Goal: Information Seeking & Learning: Learn about a topic

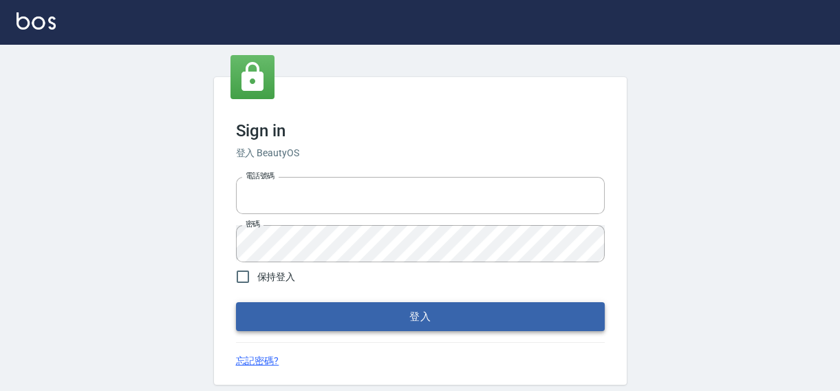
type input "0422211177"
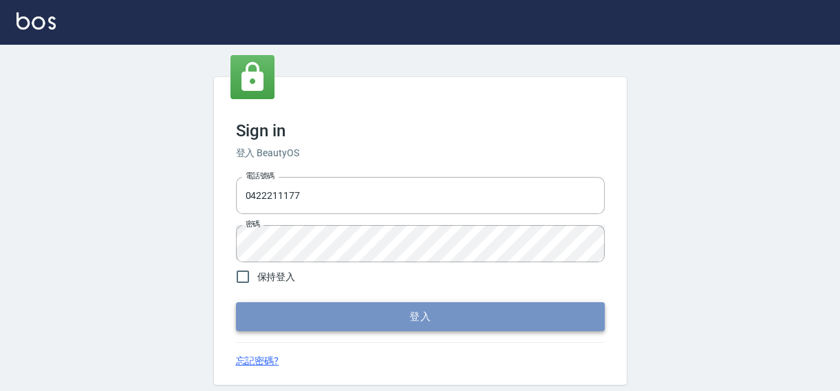
click at [464, 316] on button "登入" at bounding box center [420, 316] width 369 height 29
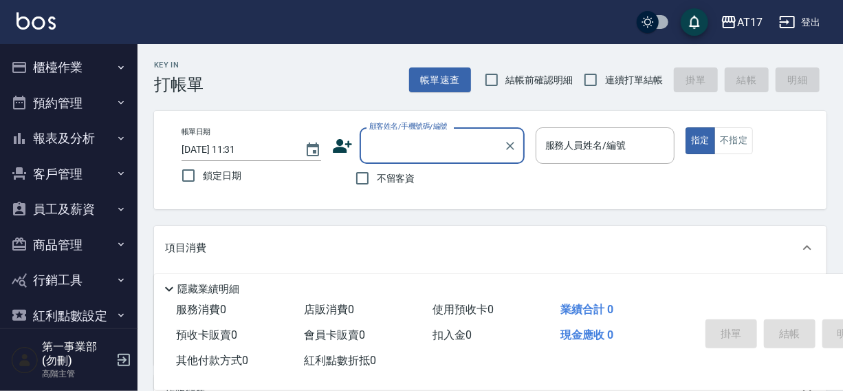
click at [45, 138] on button "報表及分析" at bounding box center [69, 138] width 127 height 36
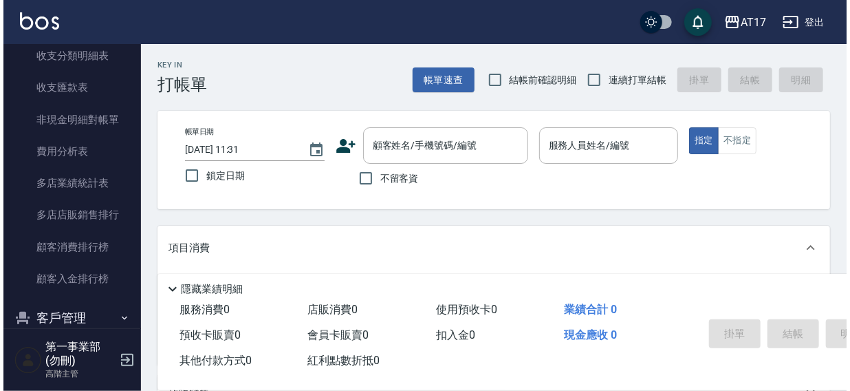
scroll to position [1214, 0]
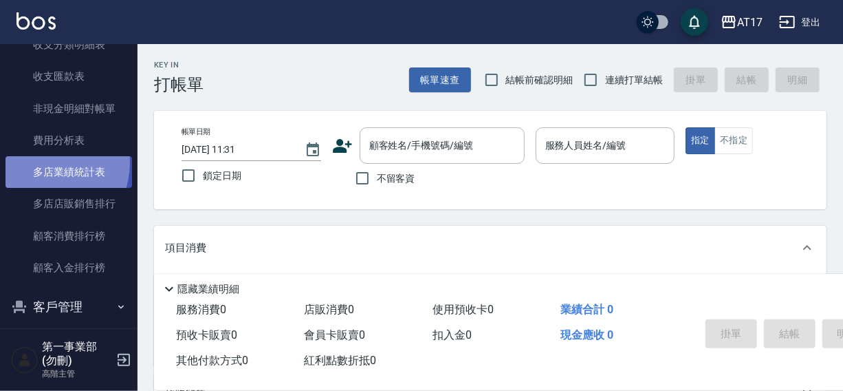
click at [41, 162] on link "多店業績統計表" at bounding box center [69, 172] width 127 height 32
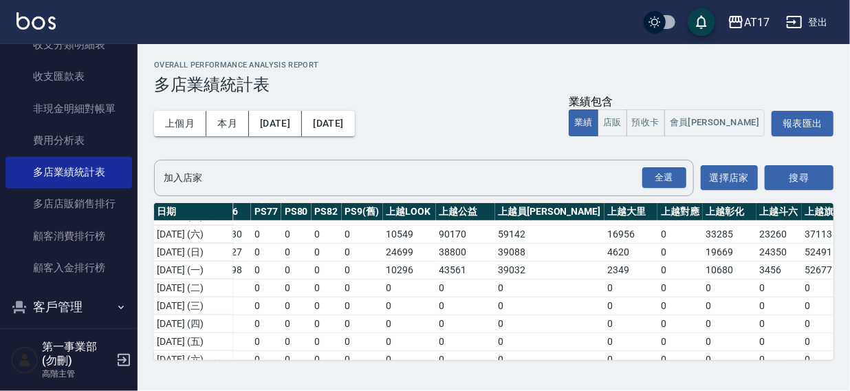
scroll to position [174, 702]
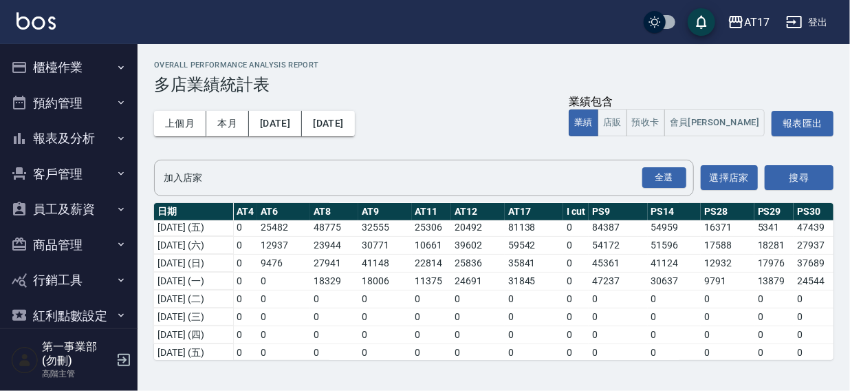
scroll to position [172, 0]
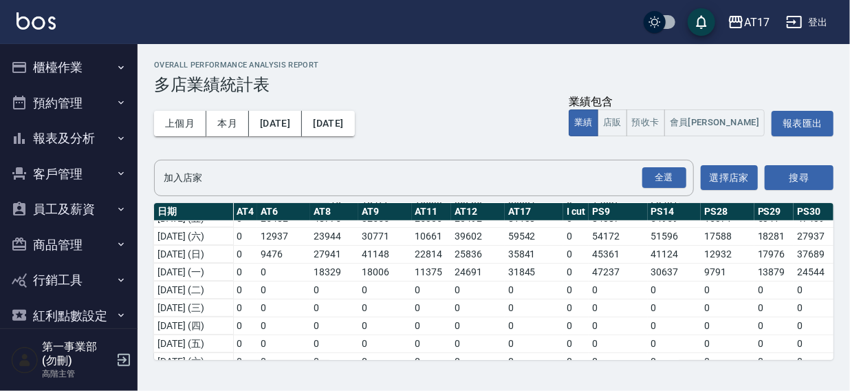
click at [486, 29] on div "AT17 登出" at bounding box center [425, 22] width 850 height 44
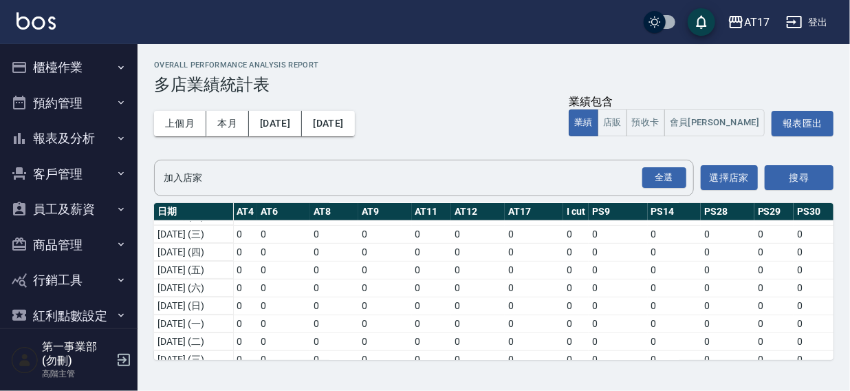
scroll to position [256, 0]
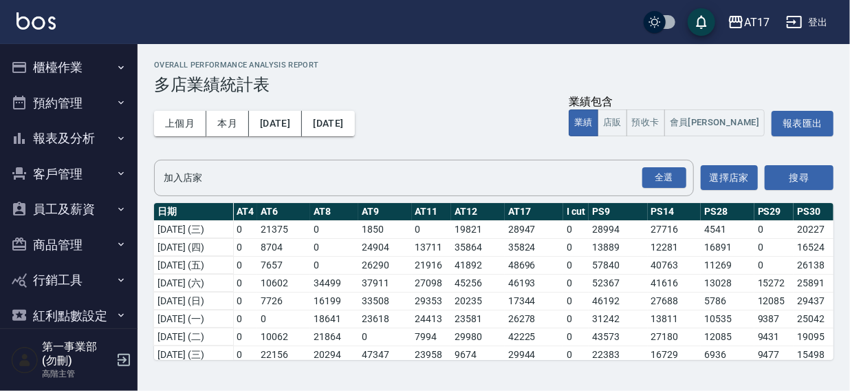
click at [794, 204] on th "PS30" at bounding box center [814, 212] width 40 height 18
click at [493, 21] on div "AT17 登出" at bounding box center [425, 22] width 850 height 44
click at [755, 17] on div "AT17" at bounding box center [756, 22] width 25 height 17
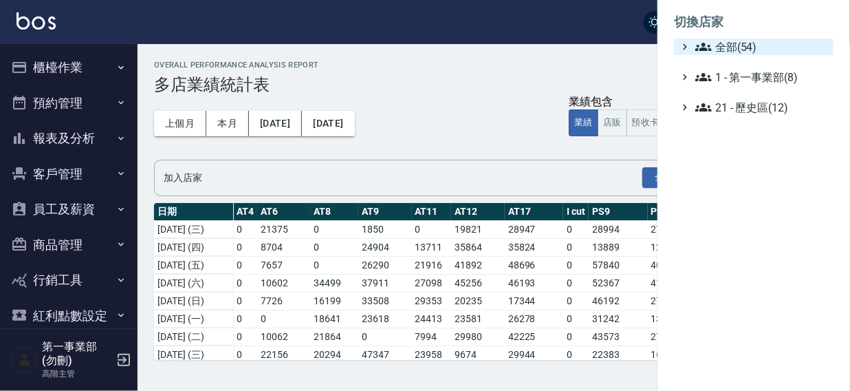
click at [753, 47] on span "全部(54)" at bounding box center [761, 47] width 133 height 17
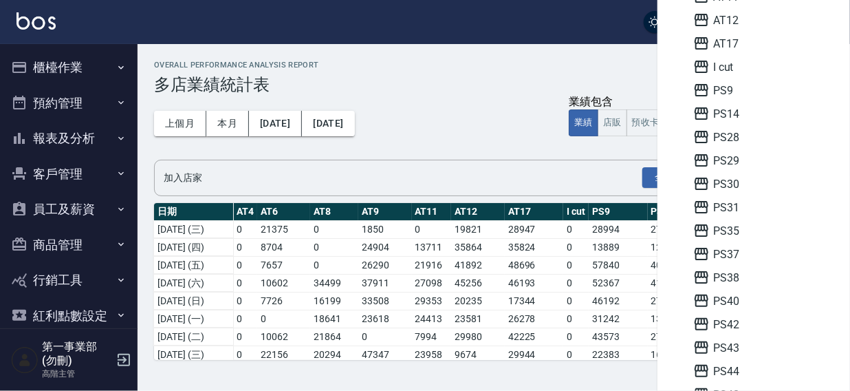
scroll to position [110, 0]
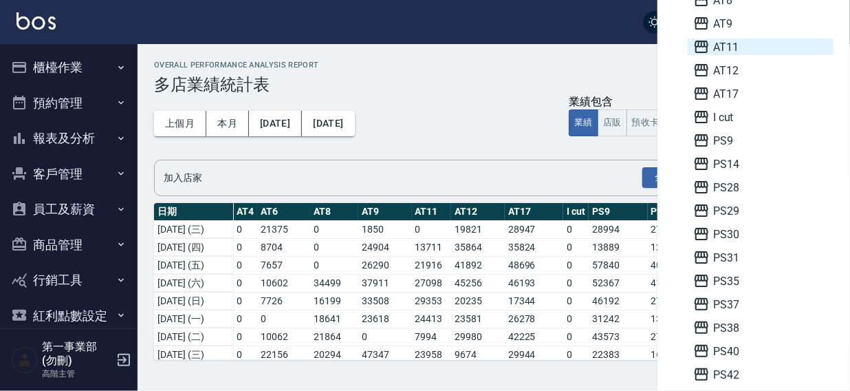
click at [736, 44] on span "AT11" at bounding box center [760, 47] width 135 height 17
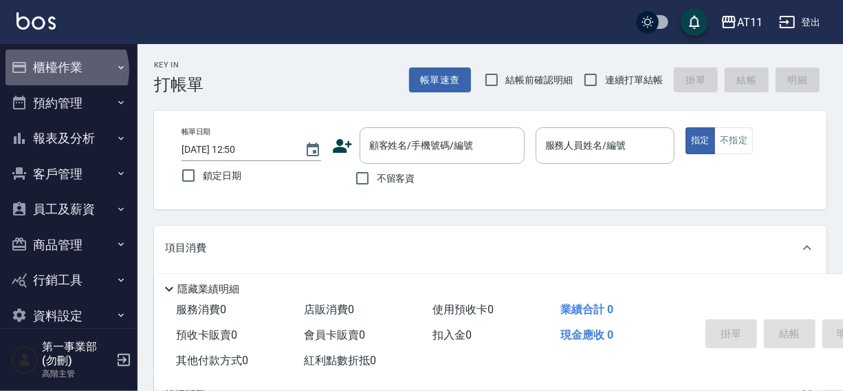
click at [63, 70] on button "櫃檯作業" at bounding box center [69, 68] width 127 height 36
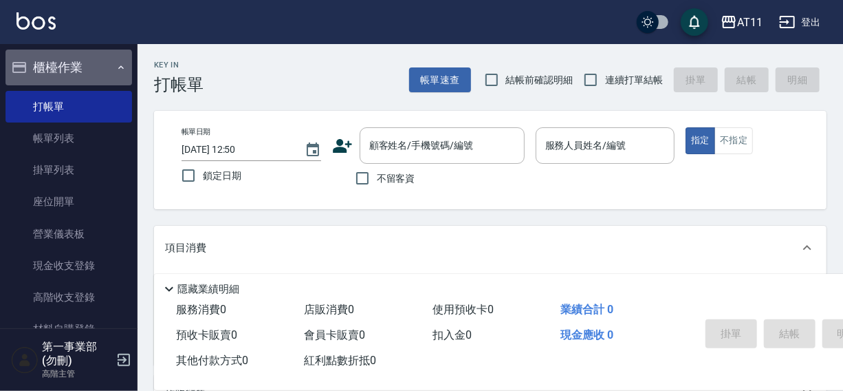
click at [68, 68] on button "櫃檯作業" at bounding box center [69, 68] width 127 height 36
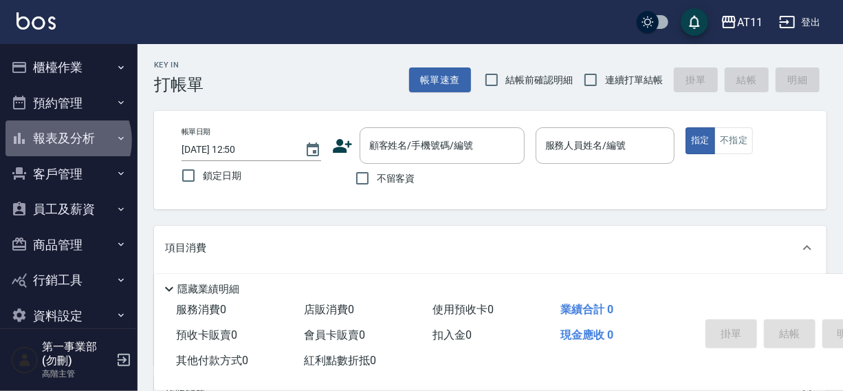
click at [67, 140] on button "報表及分析" at bounding box center [69, 138] width 127 height 36
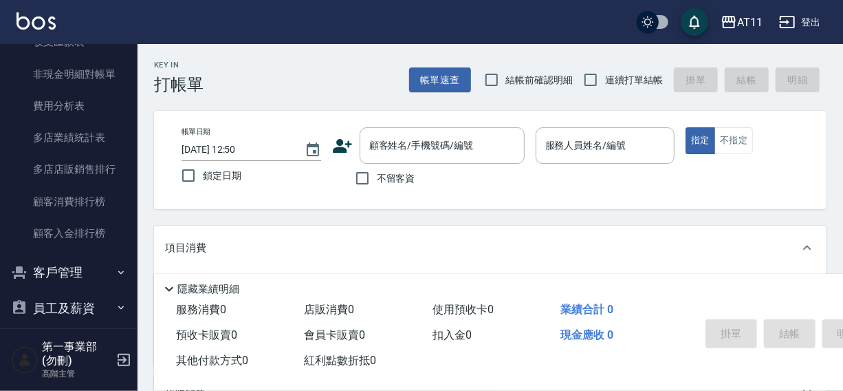
scroll to position [1292, 0]
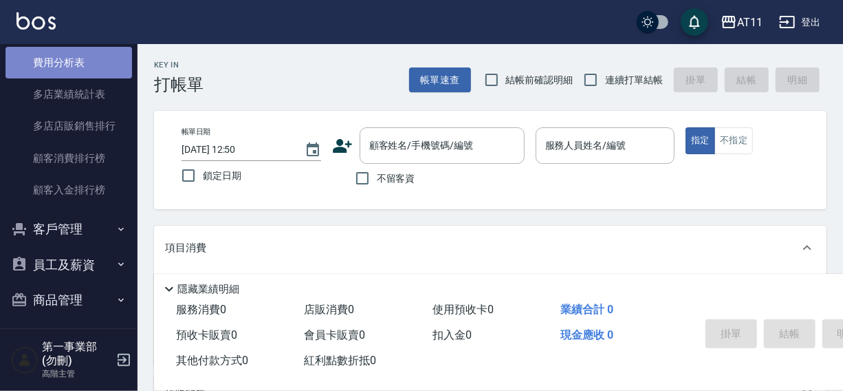
click at [73, 62] on link "費用分析表" at bounding box center [69, 63] width 127 height 32
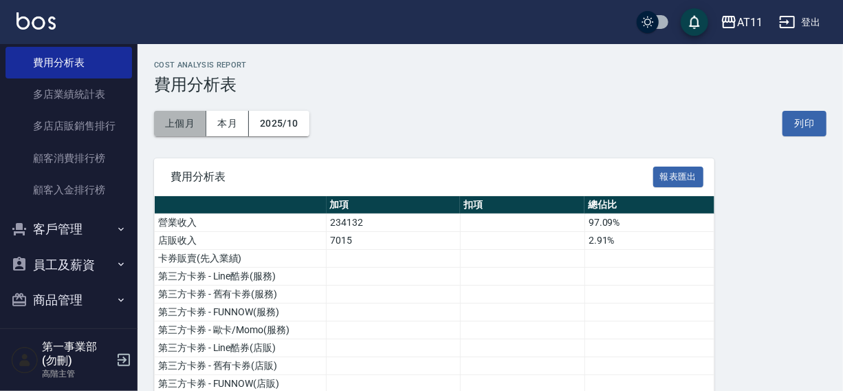
click at [184, 120] on button "上個月" at bounding box center [180, 123] width 52 height 25
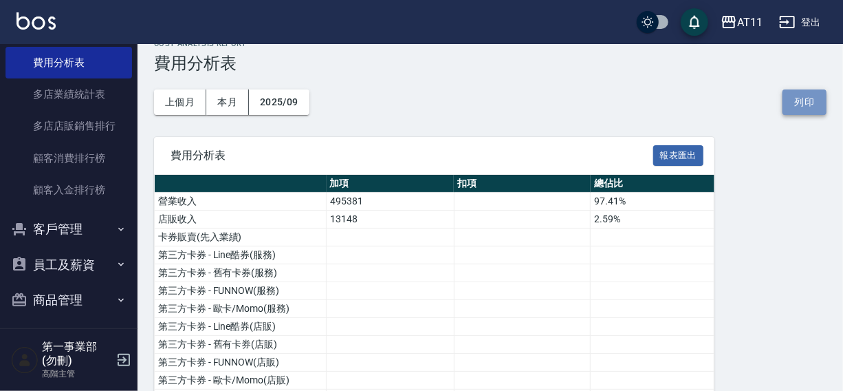
click at [804, 96] on button "列印" at bounding box center [805, 101] width 44 height 25
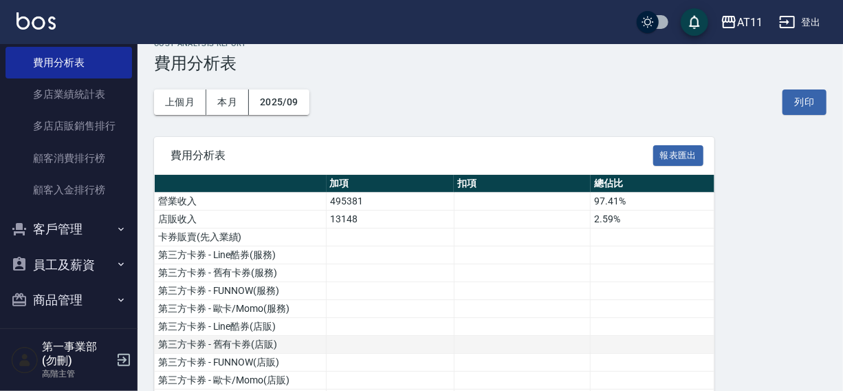
scroll to position [16, 0]
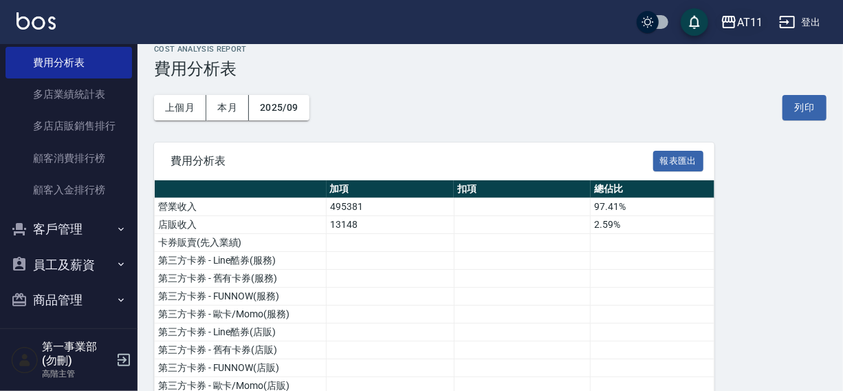
click at [750, 25] on div "AT11" at bounding box center [749, 22] width 25 height 17
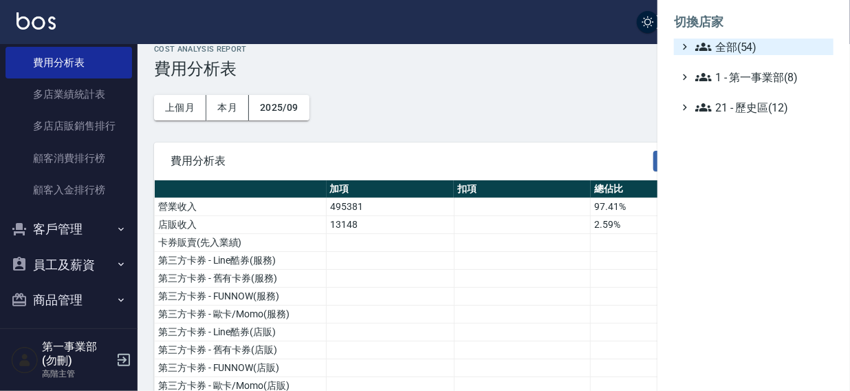
click at [745, 47] on span "全部(54)" at bounding box center [761, 47] width 133 height 17
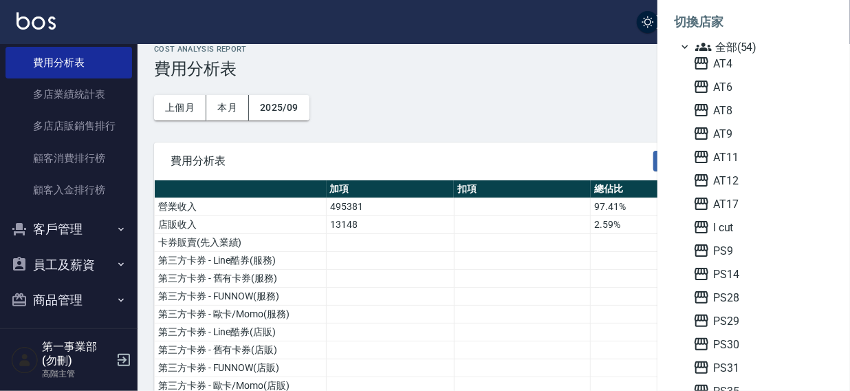
click at [518, 23] on div at bounding box center [425, 195] width 850 height 391
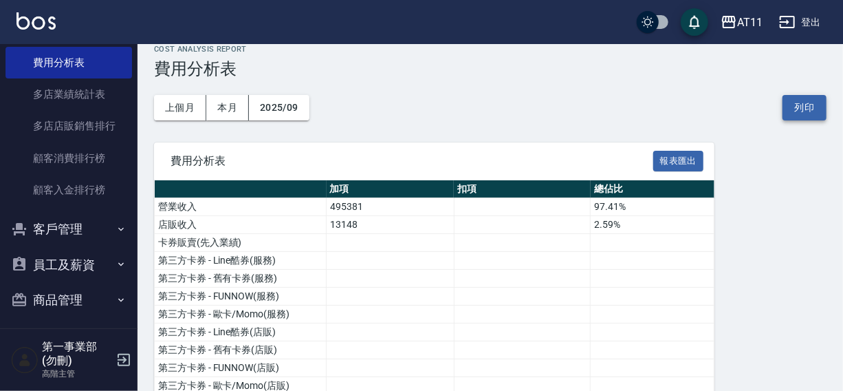
click at [799, 107] on button "列印" at bounding box center [805, 107] width 44 height 25
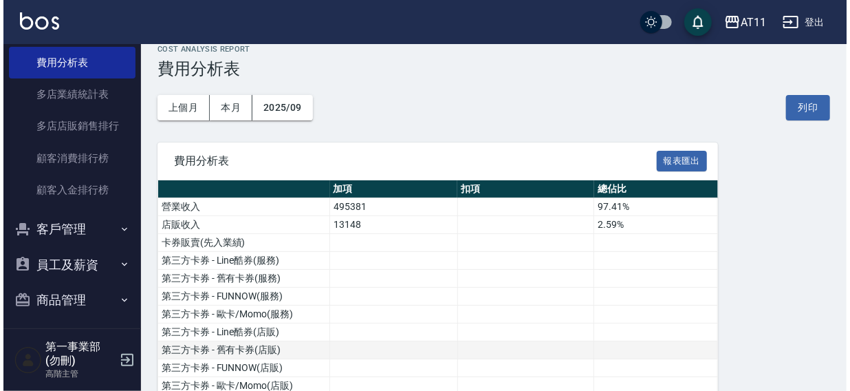
scroll to position [14, 0]
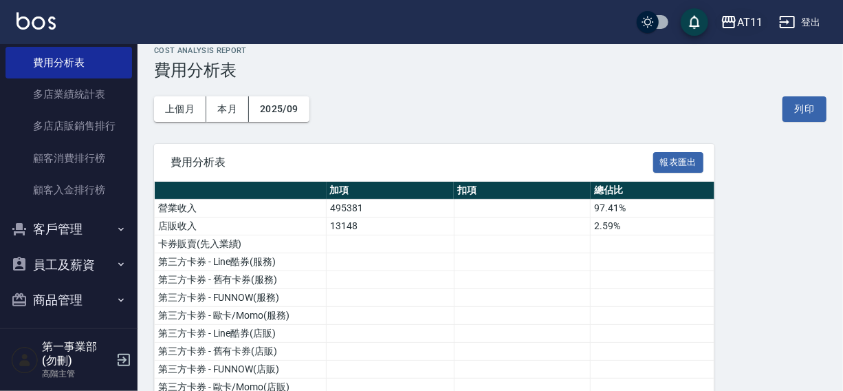
click at [748, 20] on div "AT11" at bounding box center [749, 22] width 25 height 17
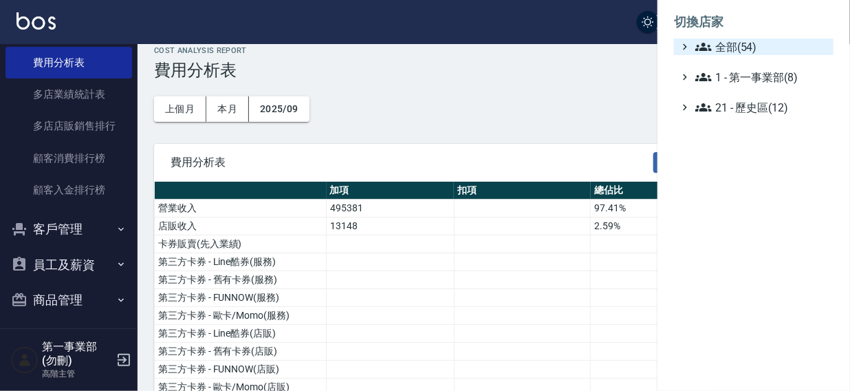
click at [735, 45] on span "全部(54)" at bounding box center [761, 47] width 133 height 17
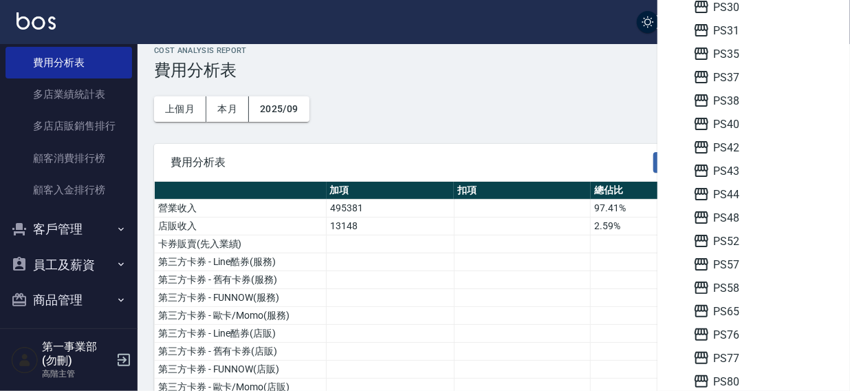
scroll to position [341, 0]
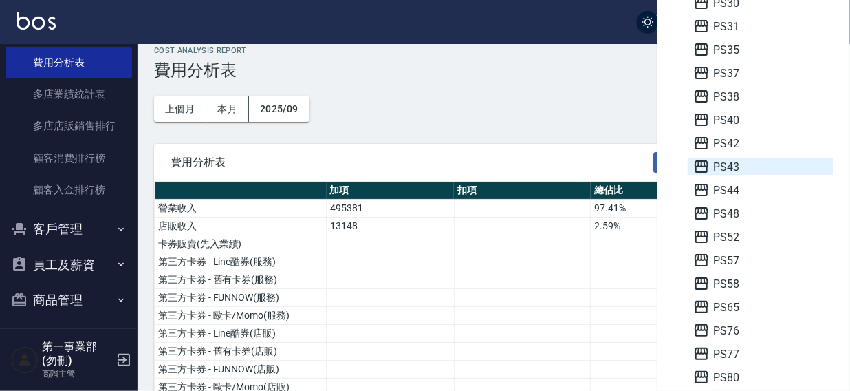
click at [747, 171] on span "PS43" at bounding box center [760, 166] width 135 height 17
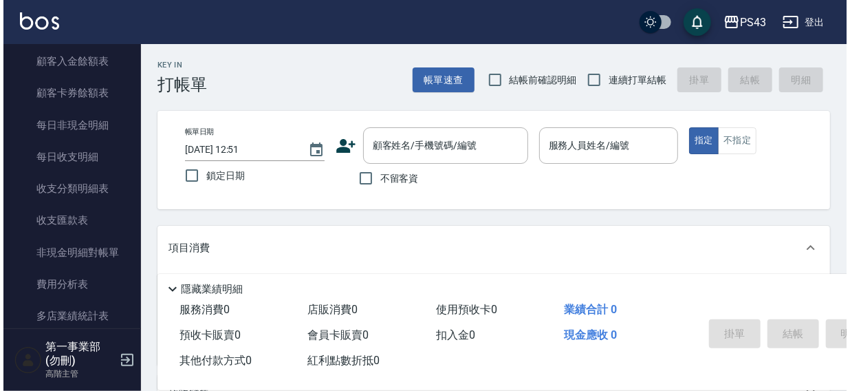
scroll to position [1099, 0]
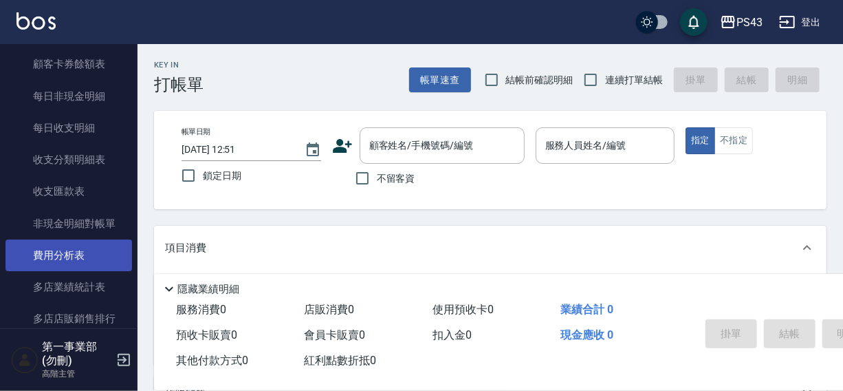
click at [45, 255] on link "費用分析表" at bounding box center [69, 255] width 127 height 32
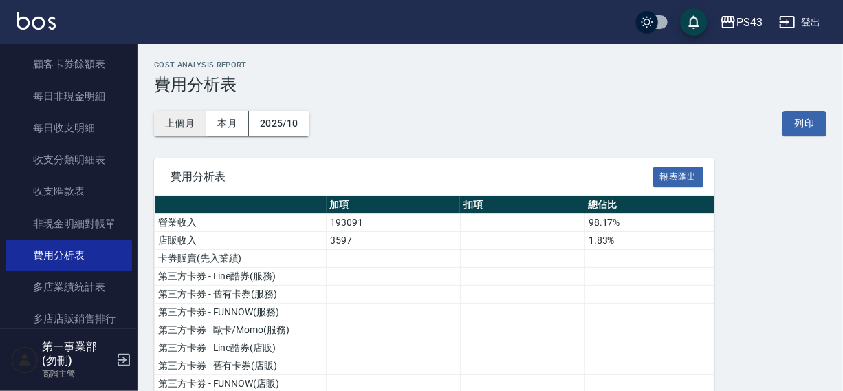
click at [177, 120] on button "上個月" at bounding box center [180, 123] width 52 height 25
click at [810, 125] on button "列印" at bounding box center [805, 123] width 44 height 25
click at [750, 22] on div "PS43" at bounding box center [750, 22] width 26 height 17
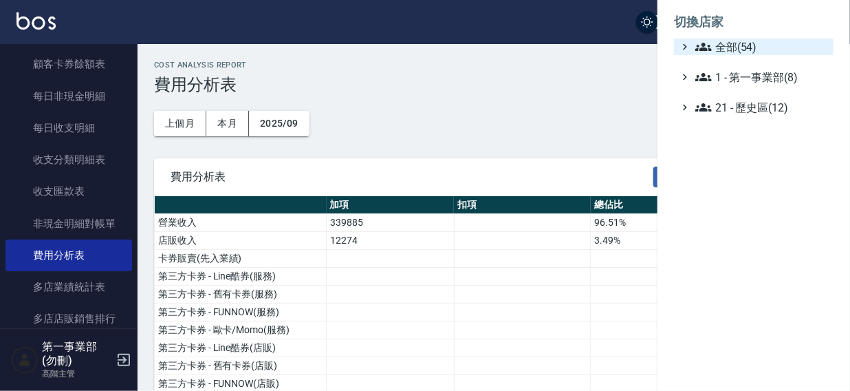
click at [735, 45] on span "全部(54)" at bounding box center [761, 47] width 133 height 17
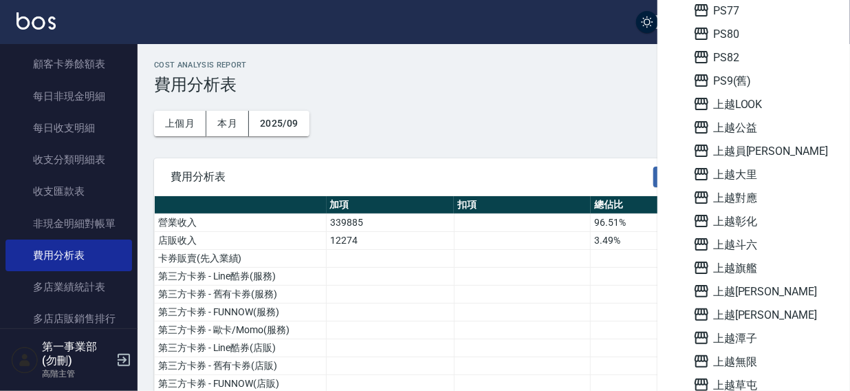
scroll to position [693, 0]
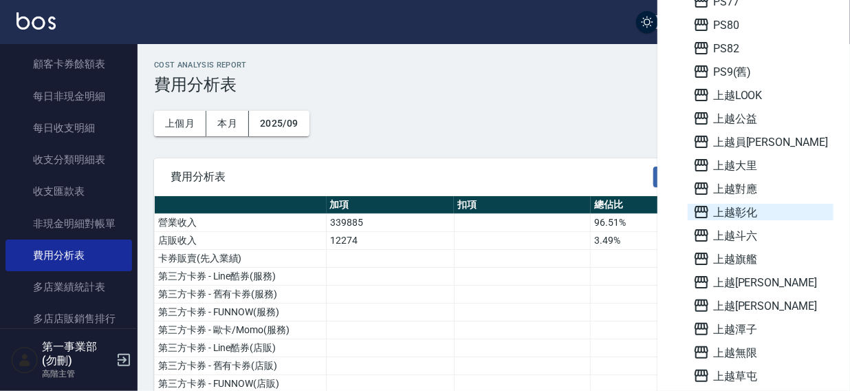
click at [757, 206] on span "上越彰化" at bounding box center [760, 212] width 135 height 17
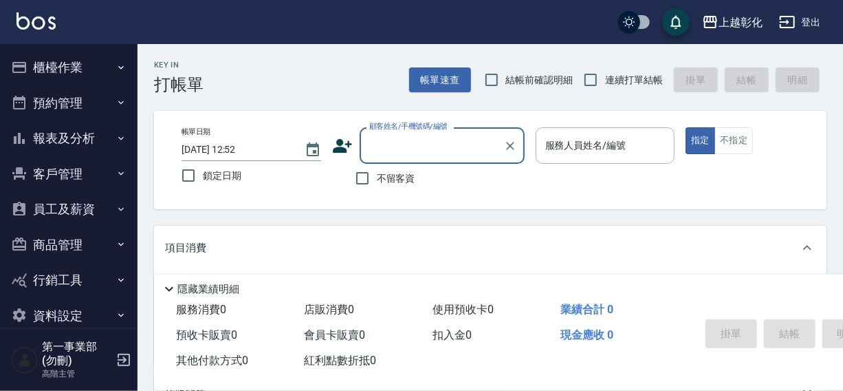
click at [47, 135] on button "報表及分析" at bounding box center [69, 138] width 127 height 36
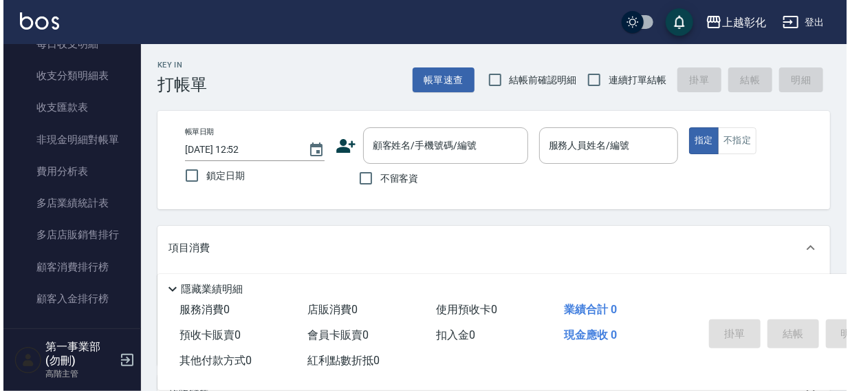
scroll to position [1190, 0]
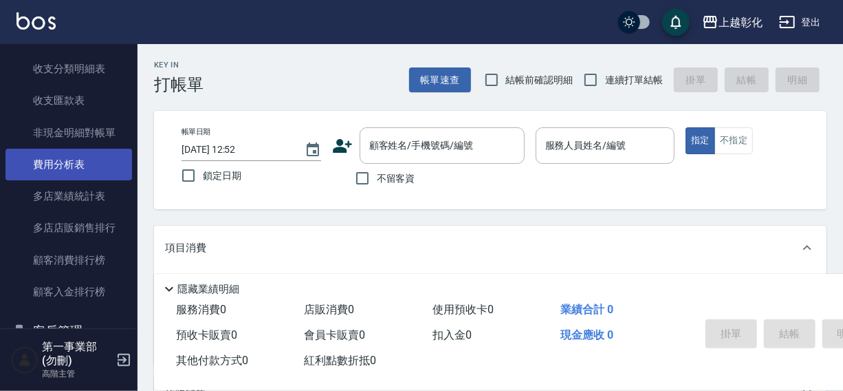
click at [54, 169] on link "費用分析表" at bounding box center [69, 165] width 127 height 32
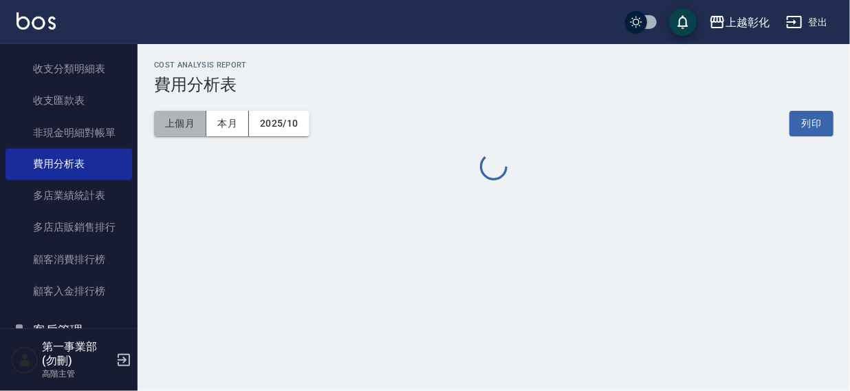
click at [173, 125] on button "上個月" at bounding box center [180, 123] width 52 height 25
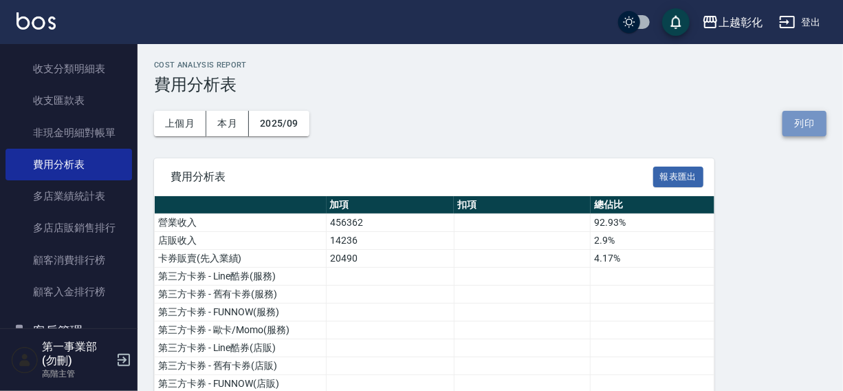
click at [812, 125] on button "列印" at bounding box center [805, 123] width 44 height 25
click at [733, 19] on div "上越彰化" at bounding box center [741, 22] width 44 height 17
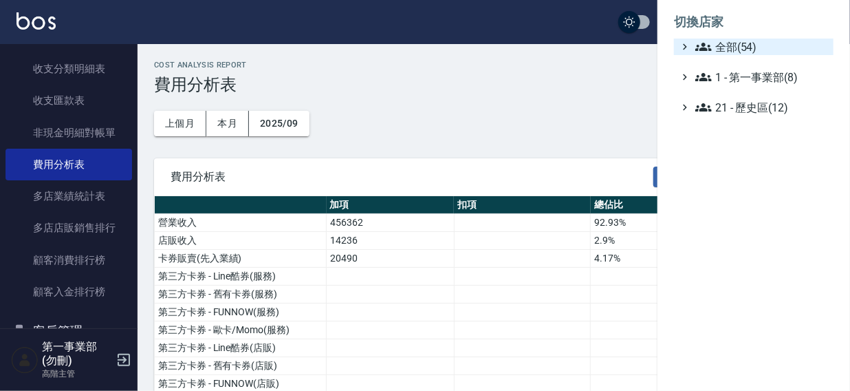
click at [714, 48] on span "全部(54)" at bounding box center [761, 47] width 133 height 17
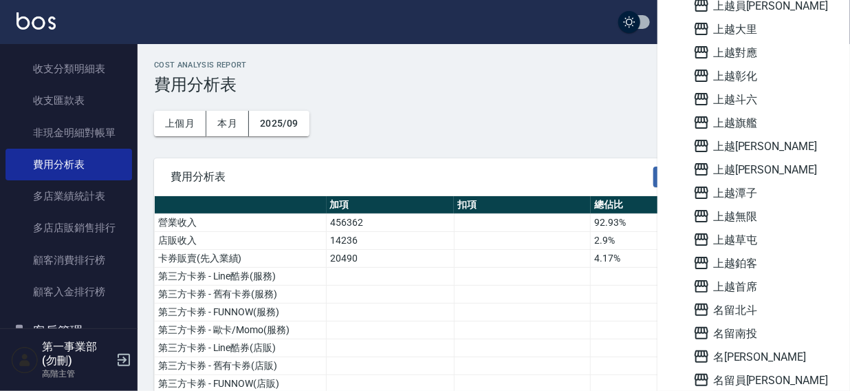
scroll to position [834, 0]
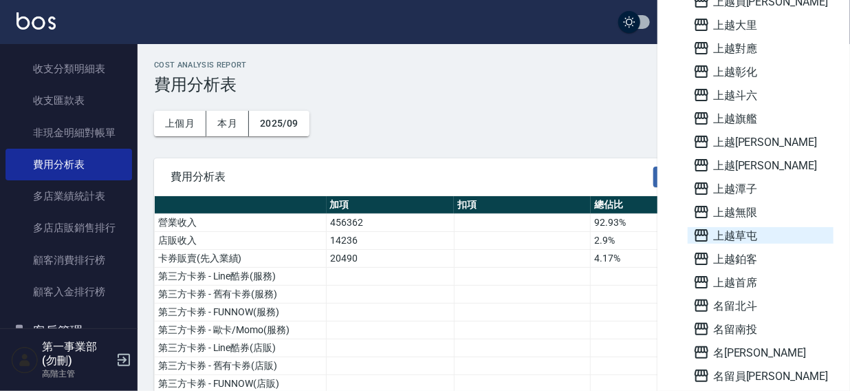
click at [761, 234] on span "上越草屯" at bounding box center [760, 235] width 135 height 17
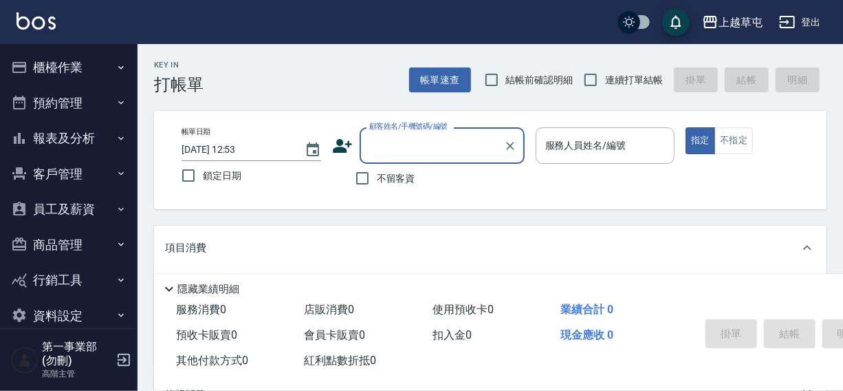
click at [55, 136] on button "報表及分析" at bounding box center [69, 138] width 127 height 36
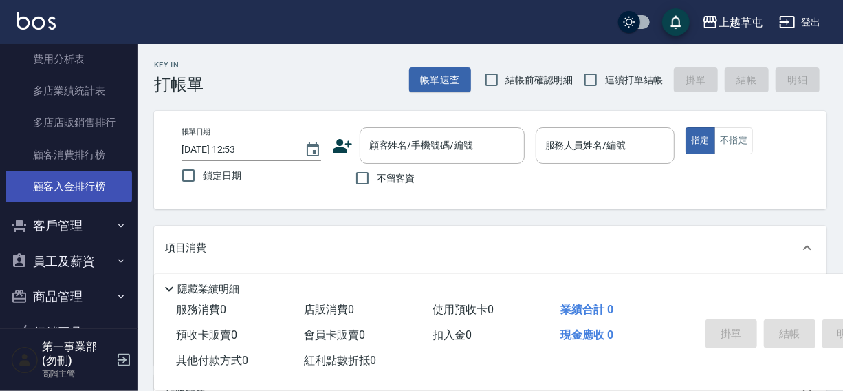
scroll to position [1277, 0]
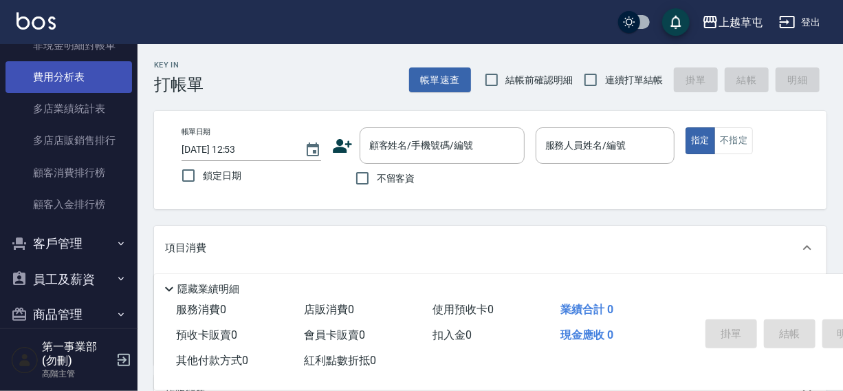
click at [58, 78] on link "費用分析表" at bounding box center [69, 77] width 127 height 32
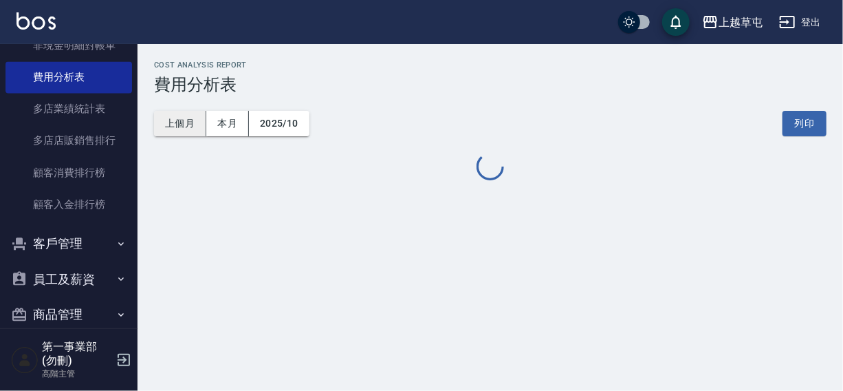
click at [171, 121] on button "上個月" at bounding box center [180, 123] width 52 height 25
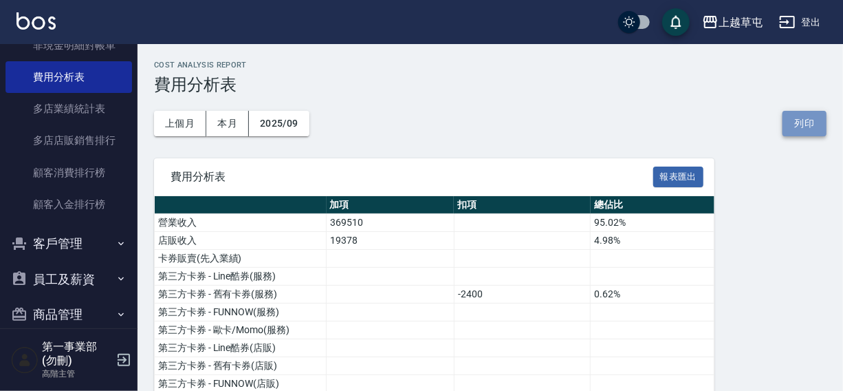
click at [806, 119] on button "列印" at bounding box center [805, 123] width 44 height 25
click at [728, 20] on div "上越草屯" at bounding box center [741, 22] width 44 height 17
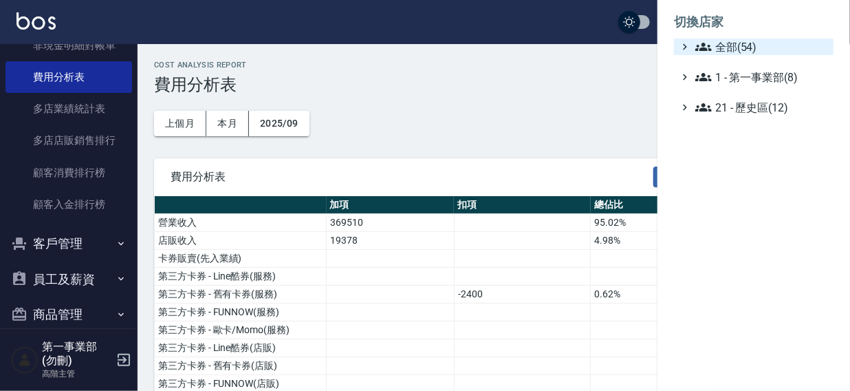
click at [733, 49] on span "全部(54)" at bounding box center [761, 47] width 133 height 17
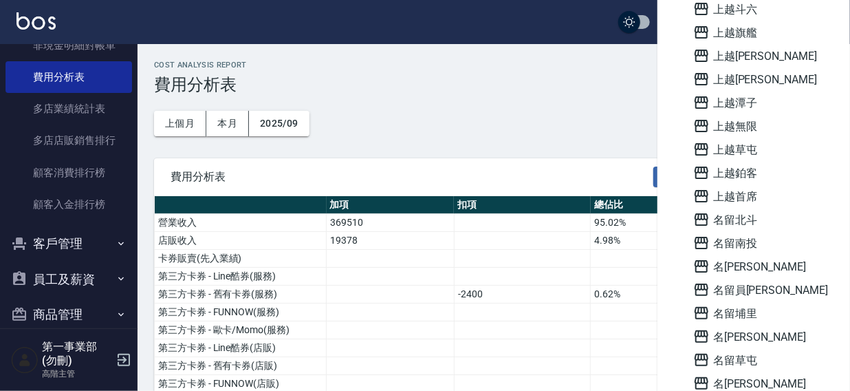
scroll to position [922, 0]
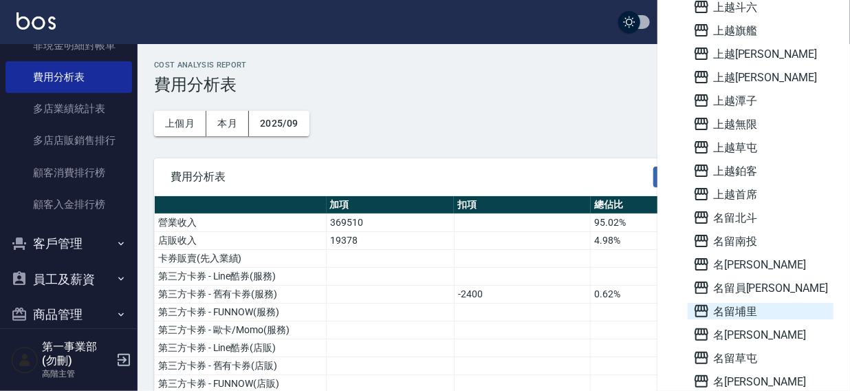
click at [757, 309] on span "名留埔里" at bounding box center [760, 311] width 135 height 17
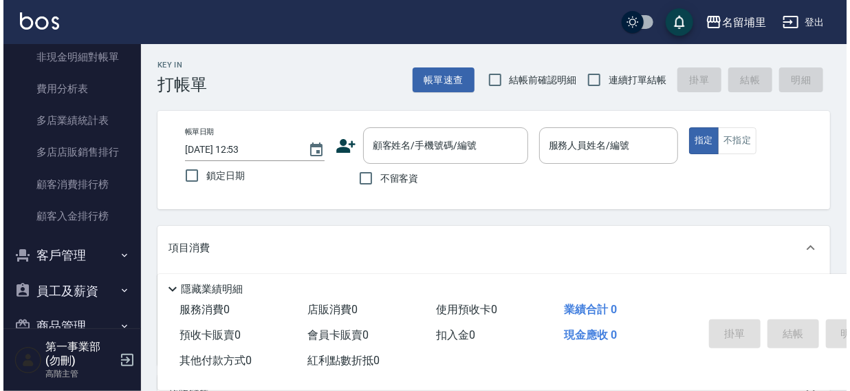
scroll to position [1230, 0]
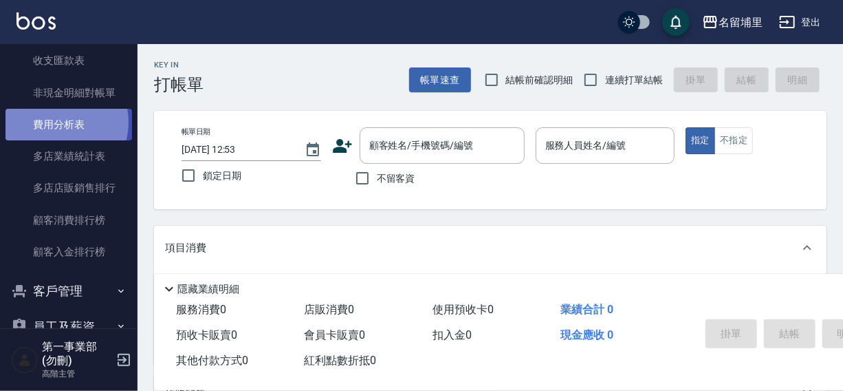
click at [56, 122] on link "費用分析表" at bounding box center [69, 125] width 127 height 32
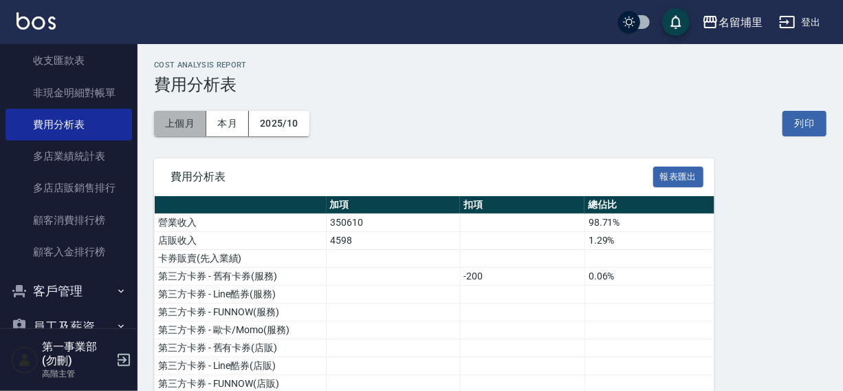
click at [184, 123] on button "上個月" at bounding box center [180, 123] width 52 height 25
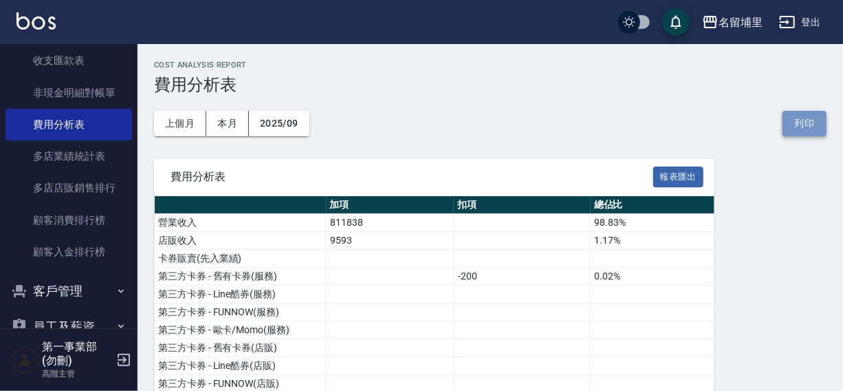
click at [819, 121] on button "列印" at bounding box center [805, 123] width 44 height 25
click at [728, 15] on div "名留埔里" at bounding box center [741, 22] width 44 height 17
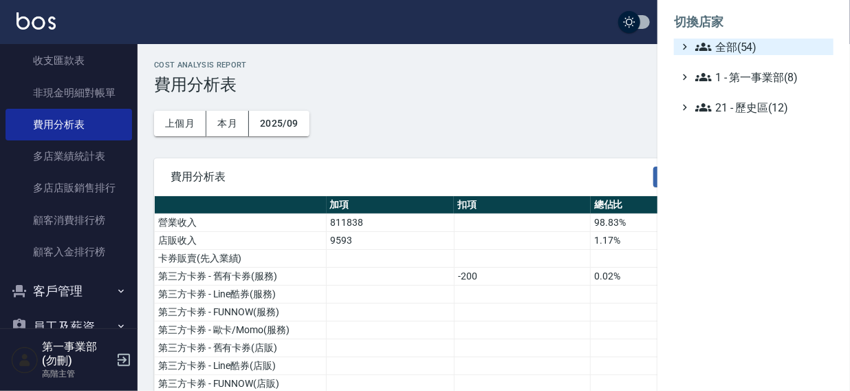
click at [703, 41] on icon at bounding box center [703, 47] width 17 height 17
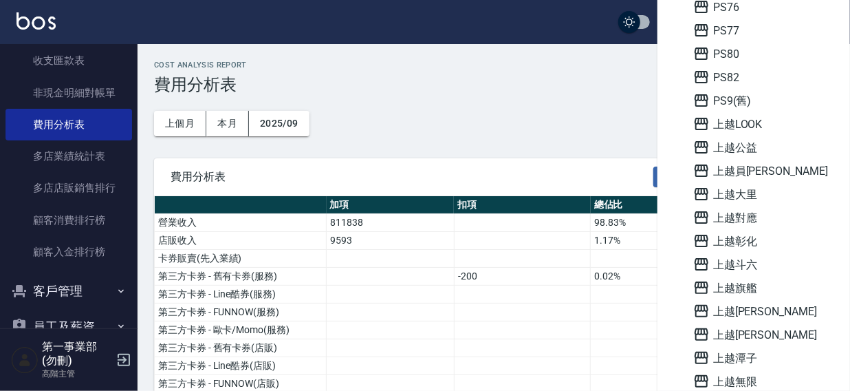
scroll to position [986, 0]
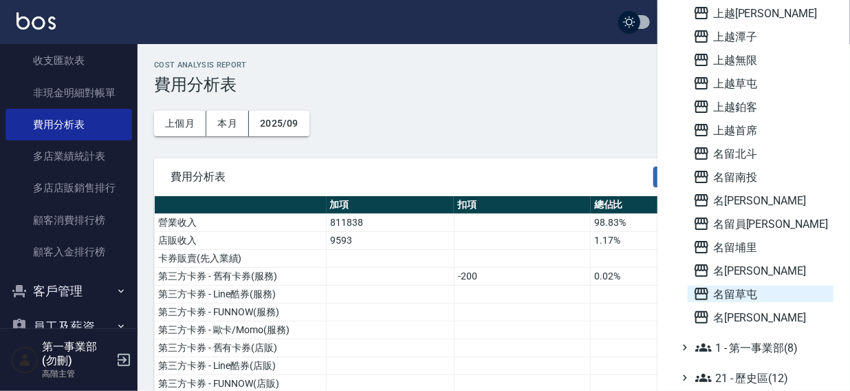
click at [754, 292] on span "名留草屯" at bounding box center [760, 293] width 135 height 17
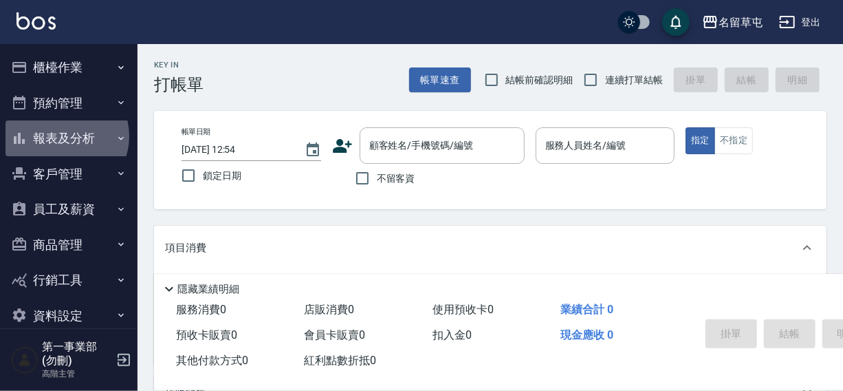
click at [64, 136] on button "報表及分析" at bounding box center [69, 138] width 127 height 36
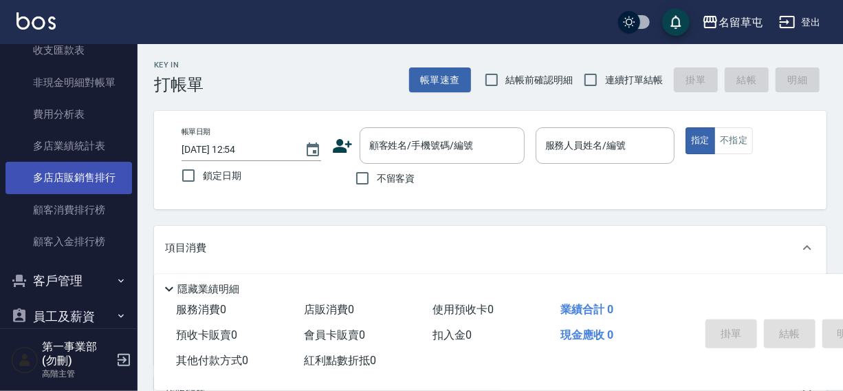
scroll to position [1219, 0]
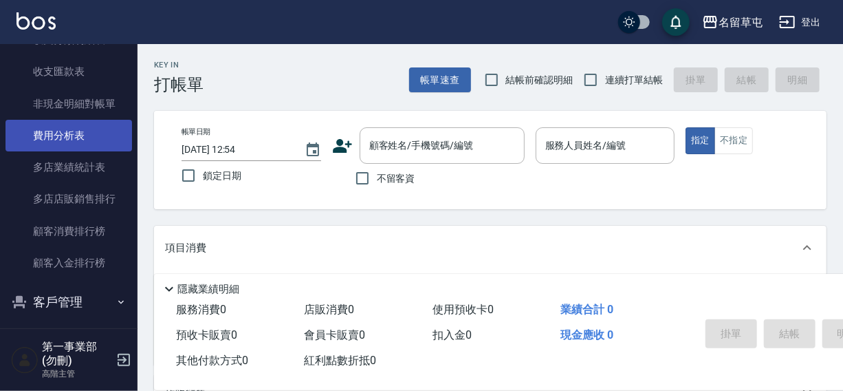
click at [61, 136] on link "費用分析表" at bounding box center [69, 136] width 127 height 32
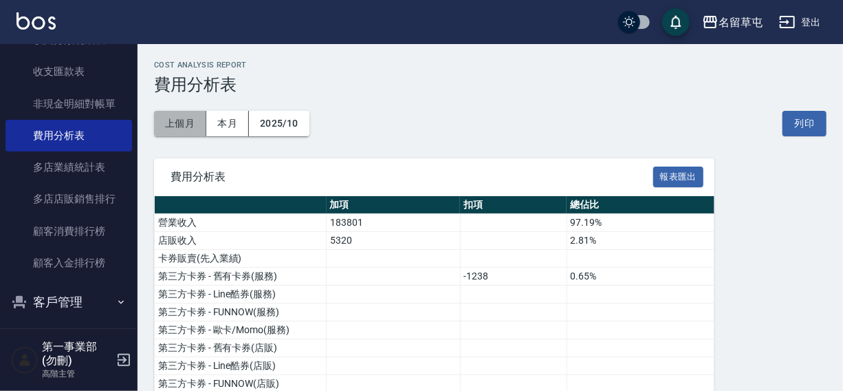
click at [177, 122] on button "上個月" at bounding box center [180, 123] width 52 height 25
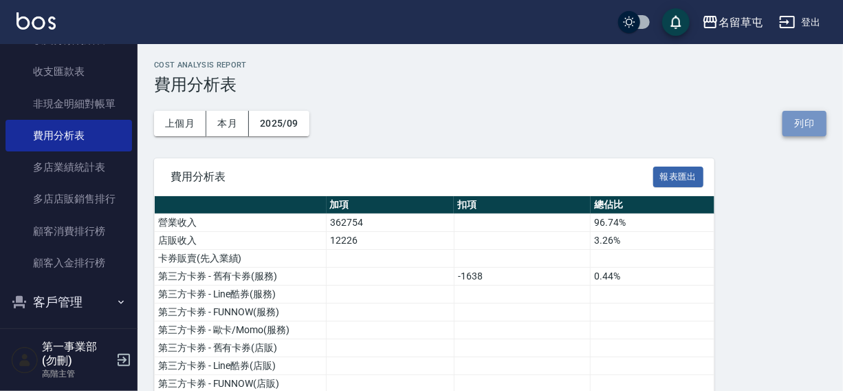
click at [810, 124] on button "列印" at bounding box center [805, 123] width 44 height 25
